Goal: Information Seeking & Learning: Learn about a topic

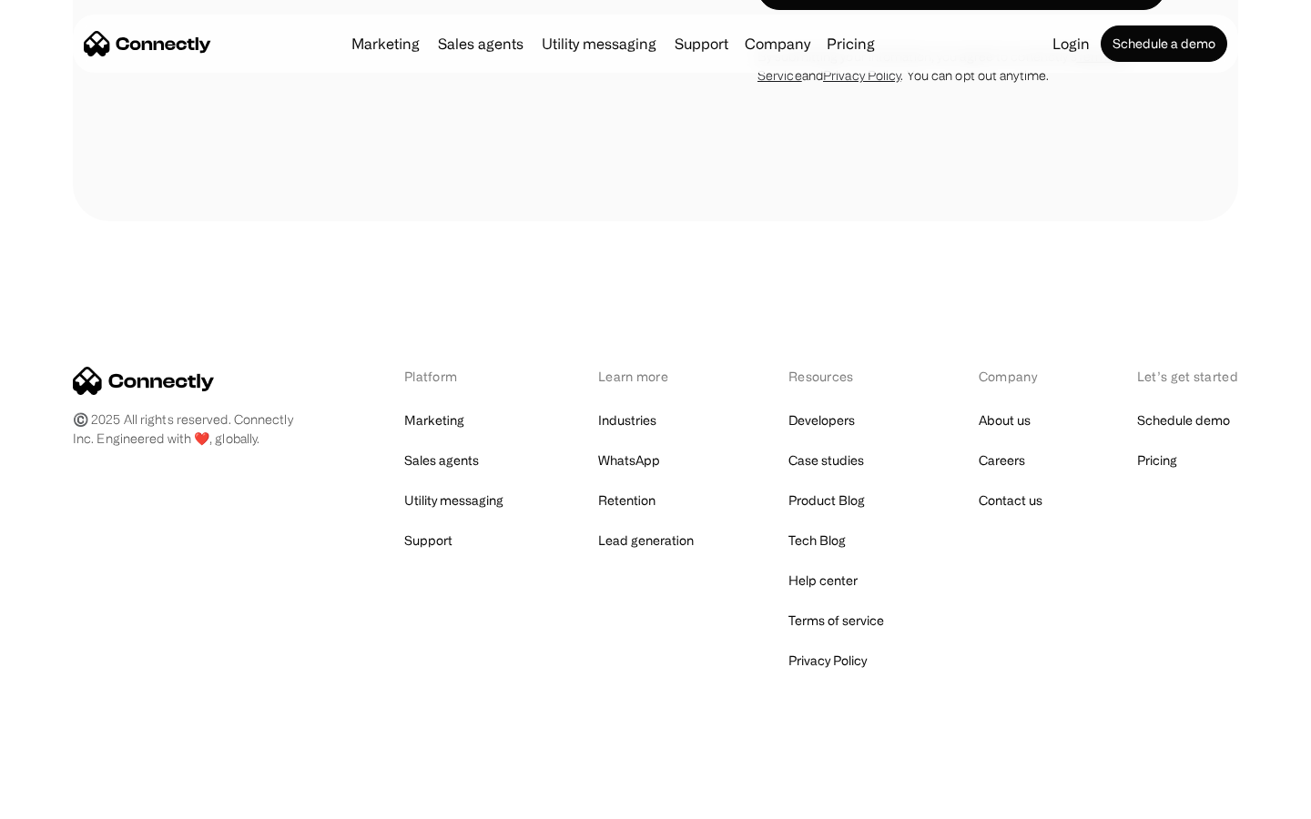
scroll to position [3079, 0]
